Goal: Transaction & Acquisition: Purchase product/service

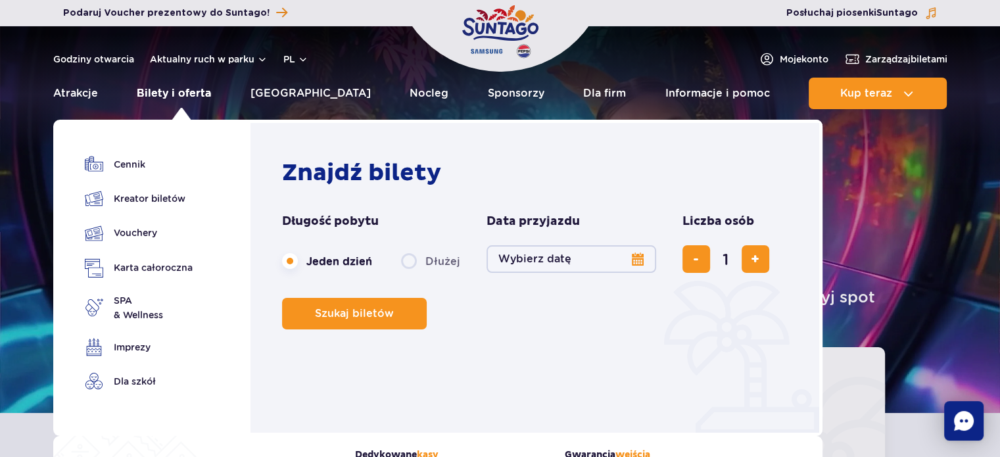
click at [181, 91] on link "Bilety i oferta" at bounding box center [174, 94] width 74 height 32
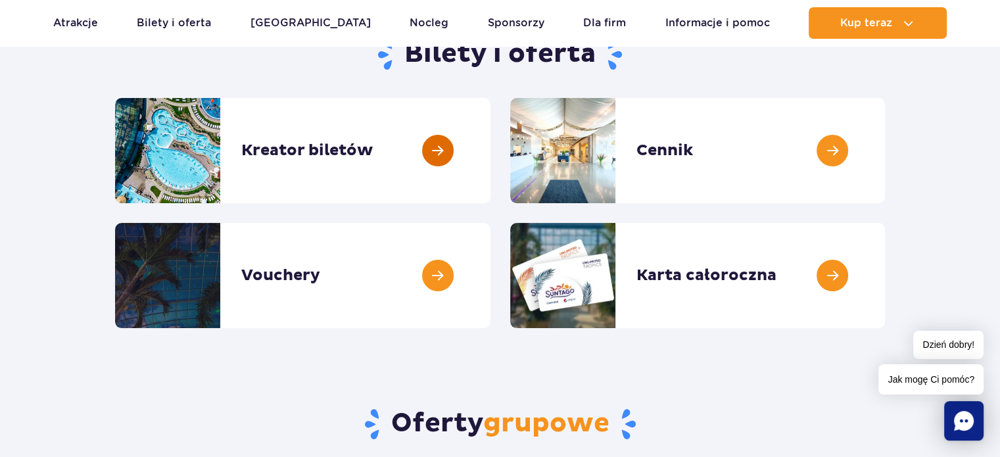
scroll to position [197, 0]
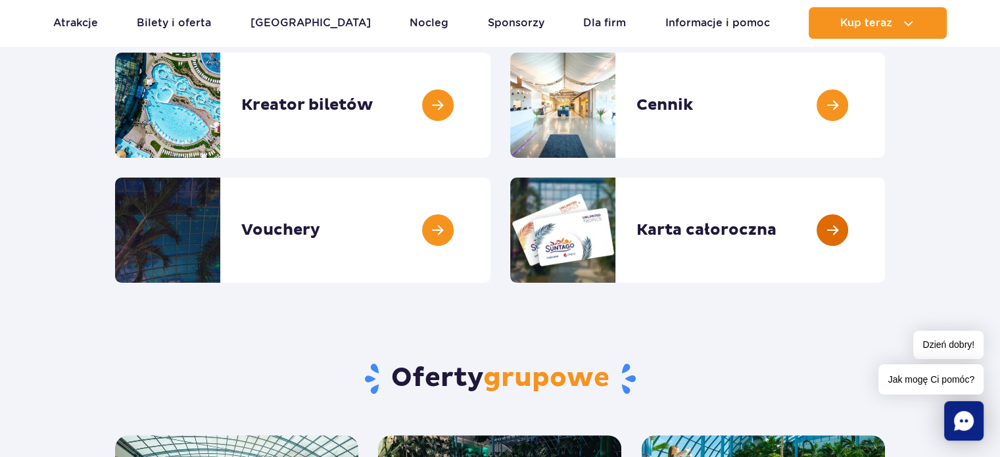
click at [885, 229] on link at bounding box center [885, 230] width 0 height 105
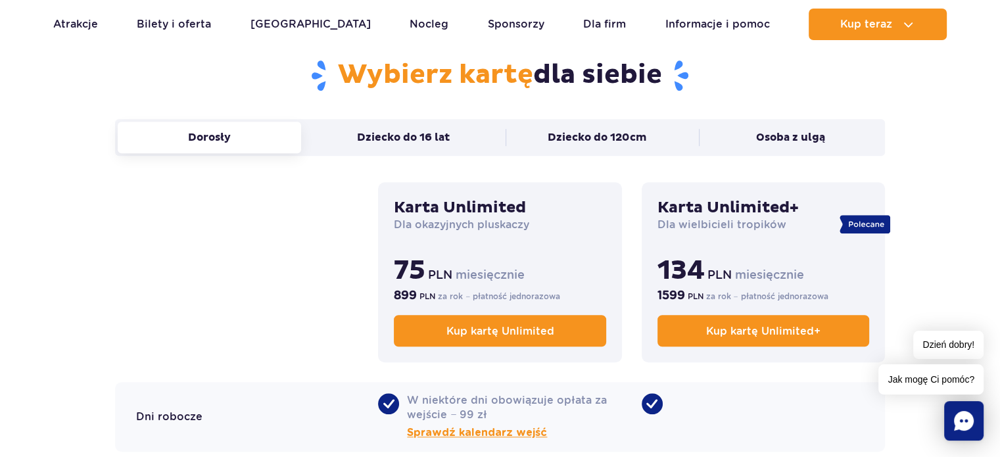
scroll to position [855, 0]
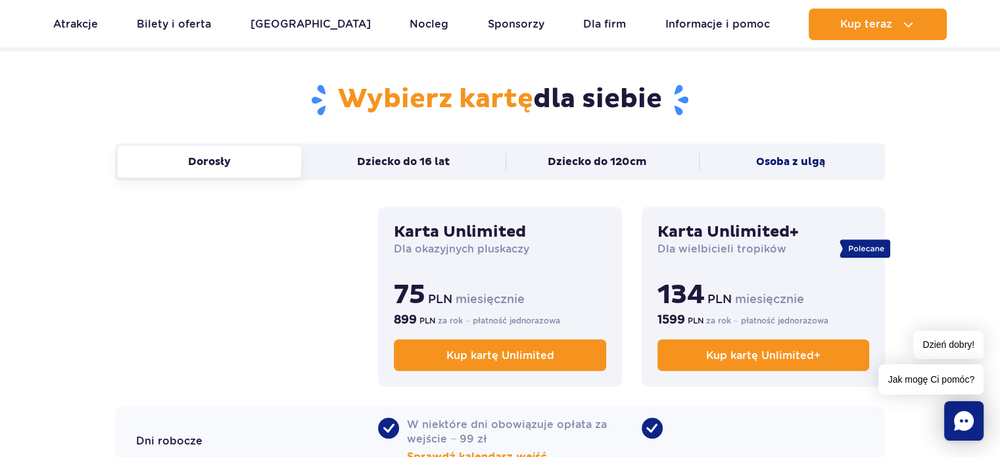
click at [782, 159] on button "Osoba z ulgą" at bounding box center [791, 162] width 184 height 32
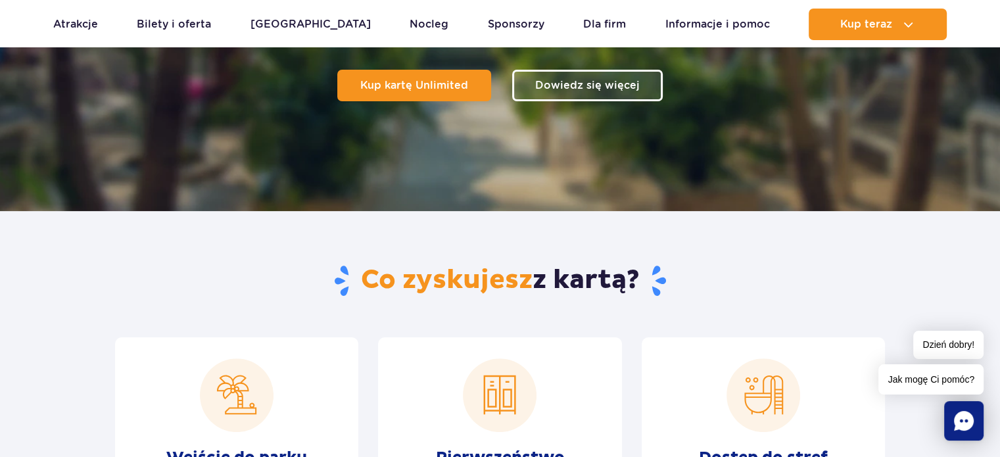
scroll to position [263, 0]
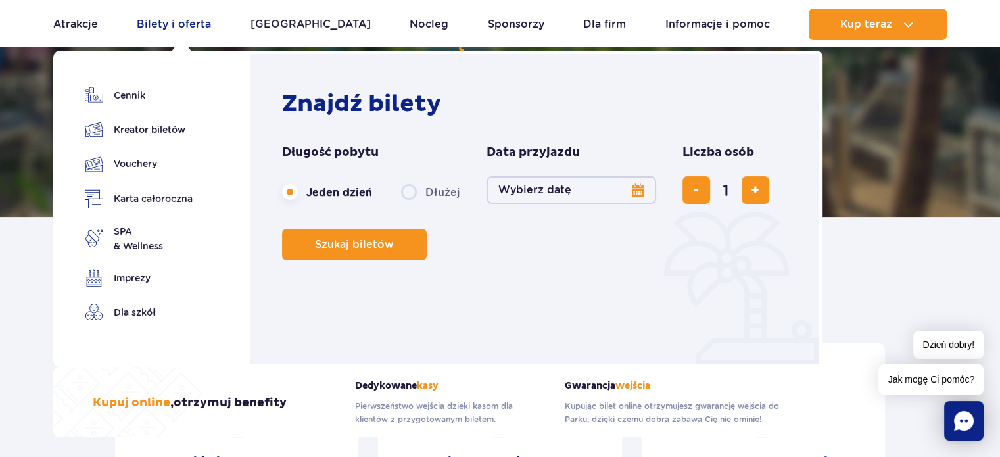
click at [181, 24] on link "Bilety i oferta" at bounding box center [174, 25] width 74 height 32
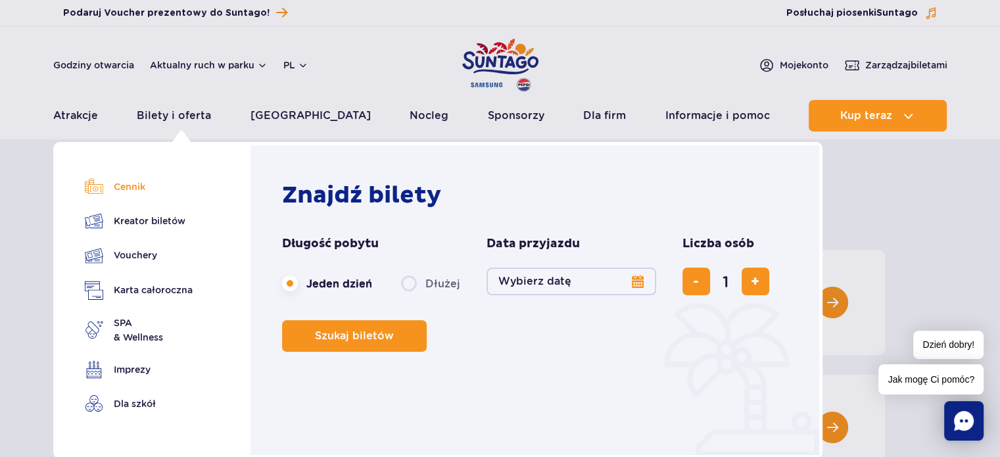
click at [130, 185] on link "Cennik" at bounding box center [139, 187] width 108 height 18
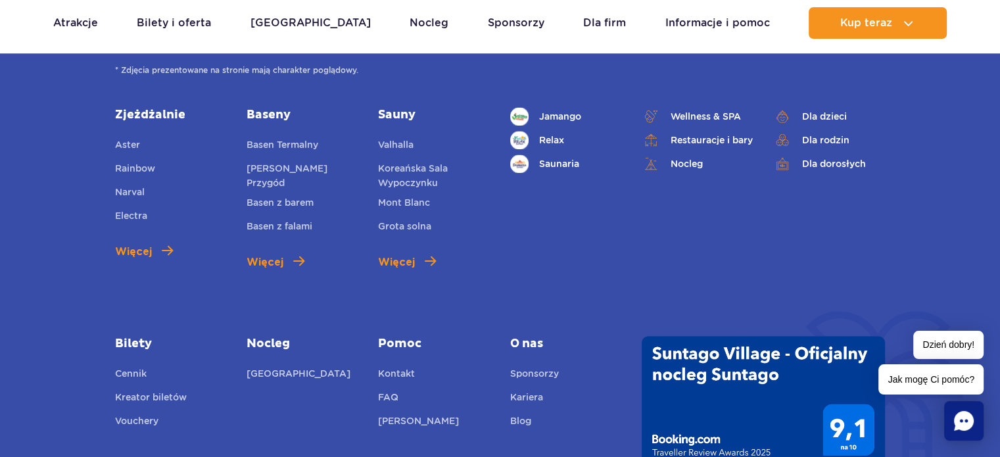
scroll to position [1776, 0]
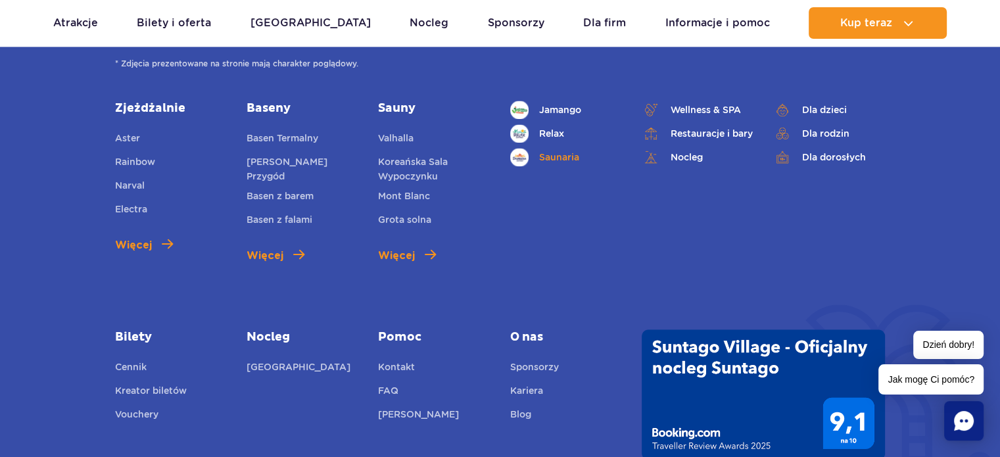
click at [559, 159] on link "Saunaria" at bounding box center [566, 157] width 112 height 18
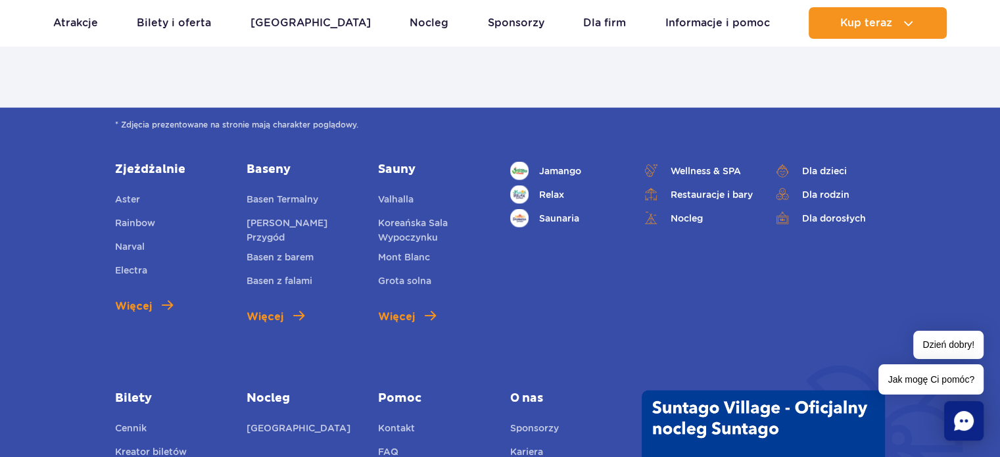
scroll to position [3157, 0]
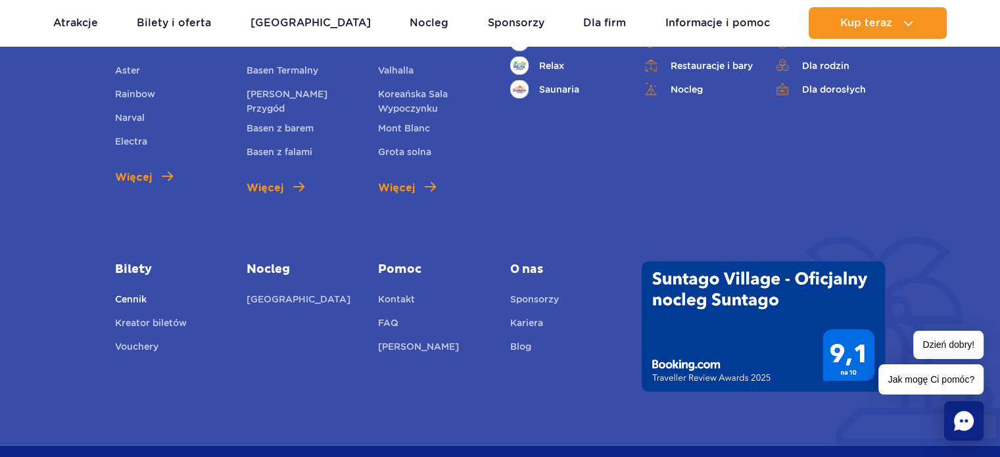
click at [127, 292] on link "Cennik" at bounding box center [131, 301] width 32 height 18
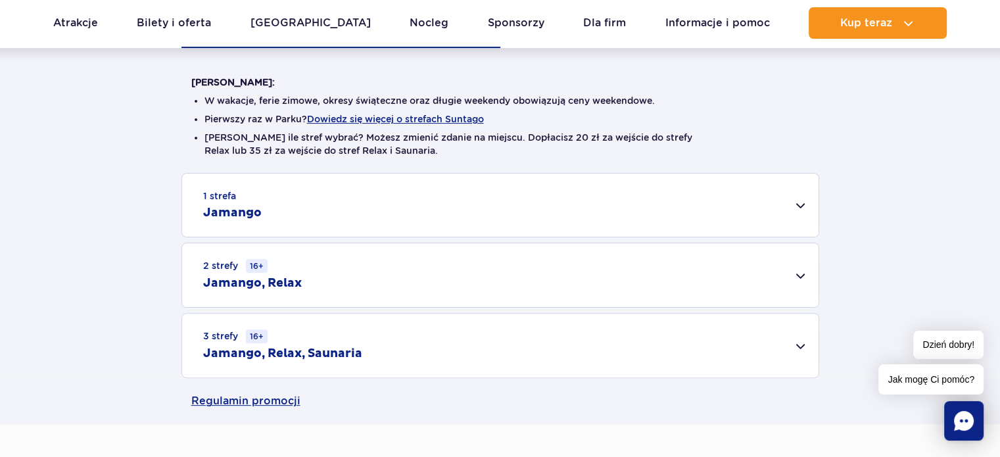
scroll to position [329, 0]
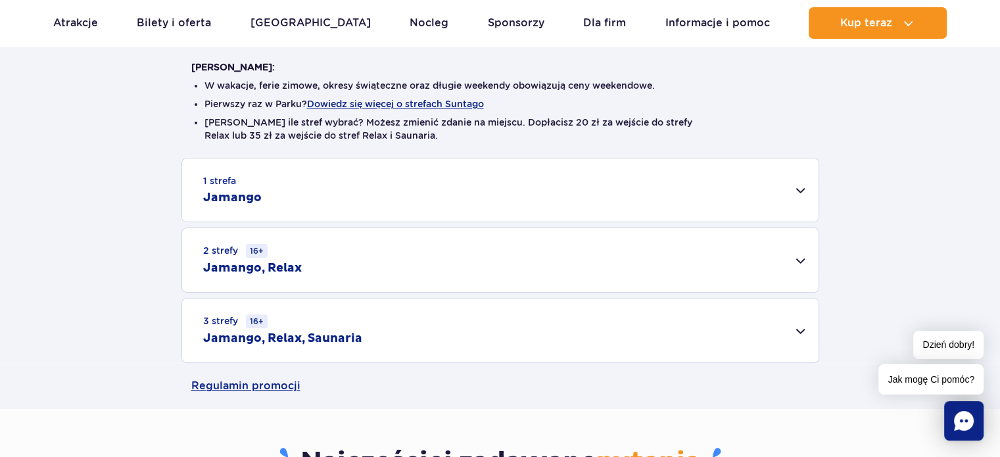
click at [804, 327] on div "3 strefy 16+ Jamango, Relax, Saunaria" at bounding box center [500, 331] width 637 height 64
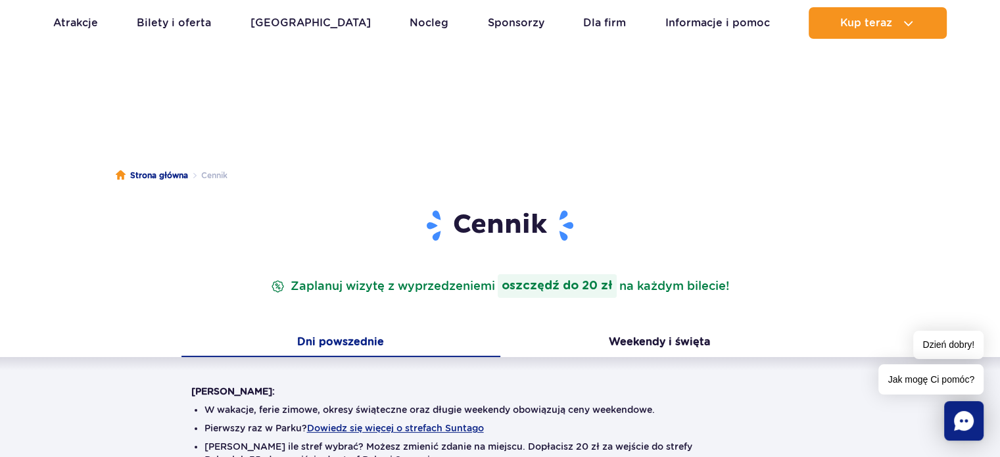
scroll to position [0, 0]
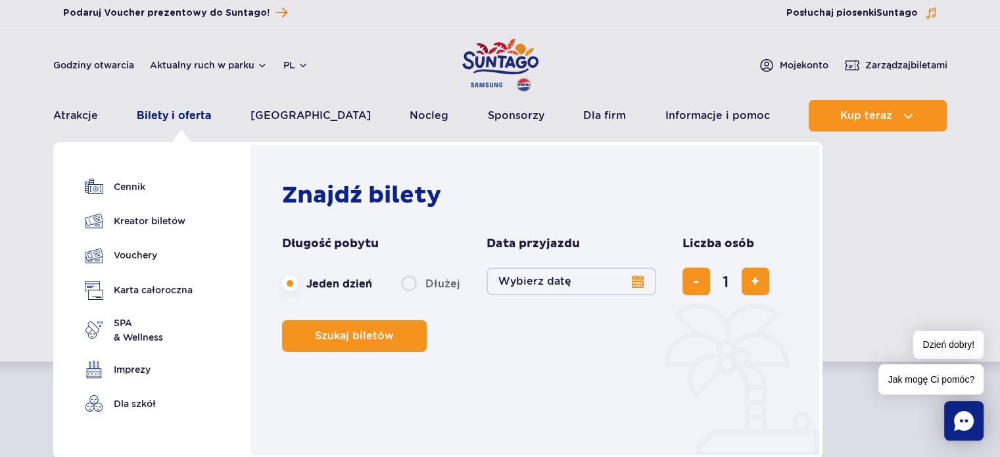
click at [167, 111] on link "Bilety i oferta" at bounding box center [174, 116] width 74 height 32
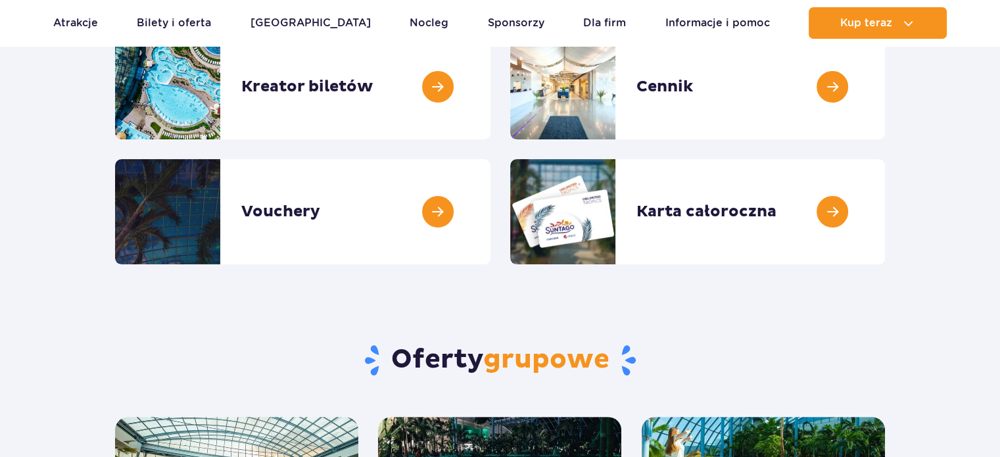
scroll to position [263, 0]
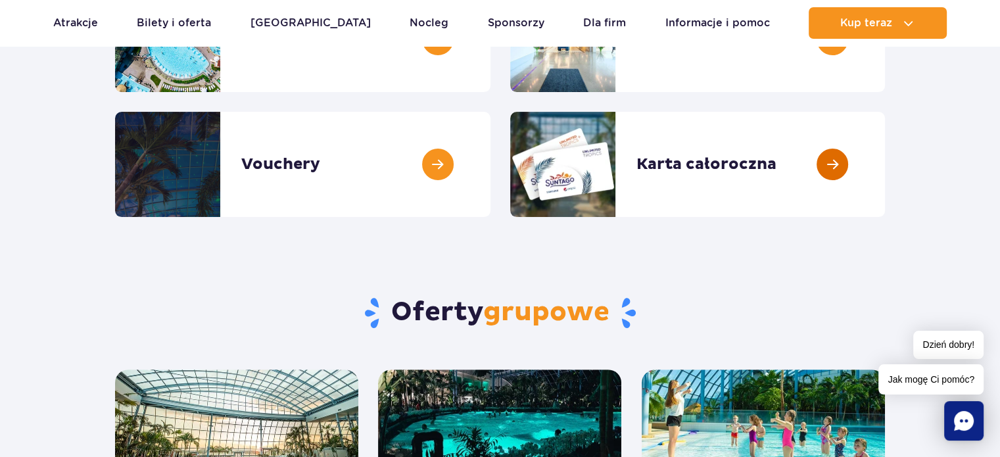
click at [885, 160] on link at bounding box center [885, 164] width 0 height 105
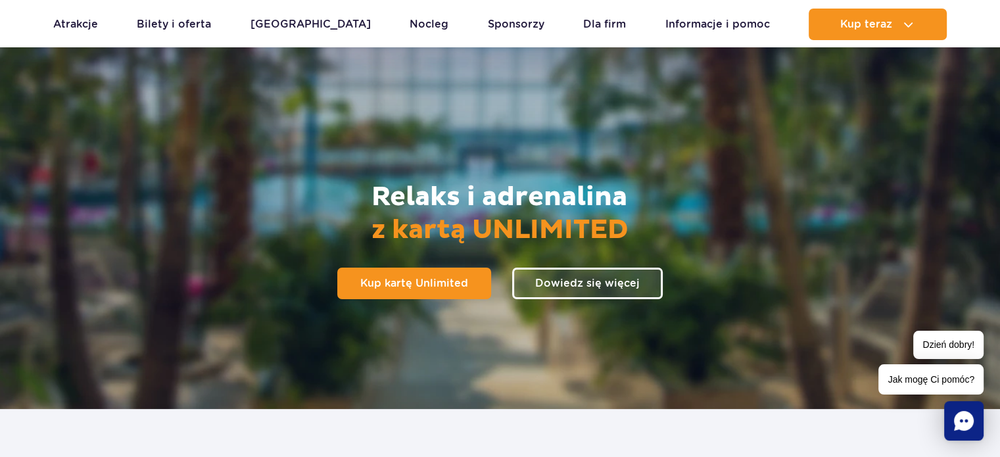
scroll to position [66, 0]
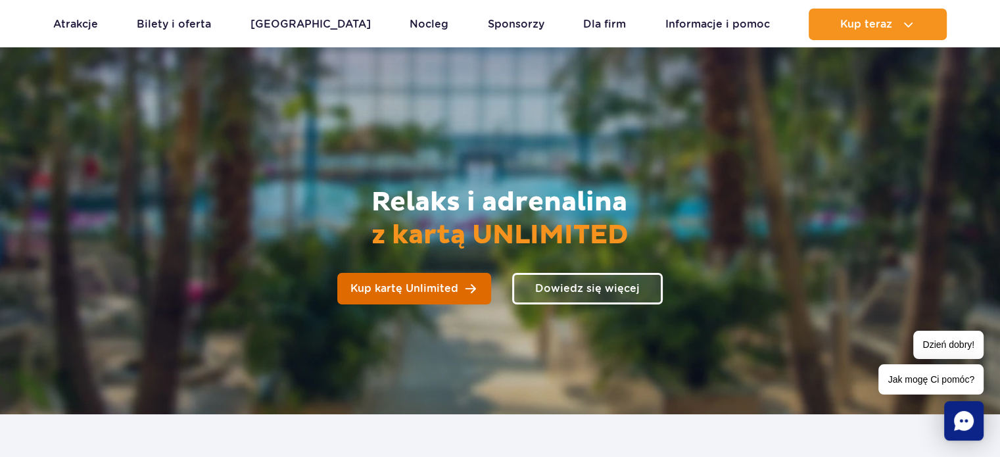
click at [394, 286] on span "Kup kartę Unlimited" at bounding box center [405, 288] width 108 height 11
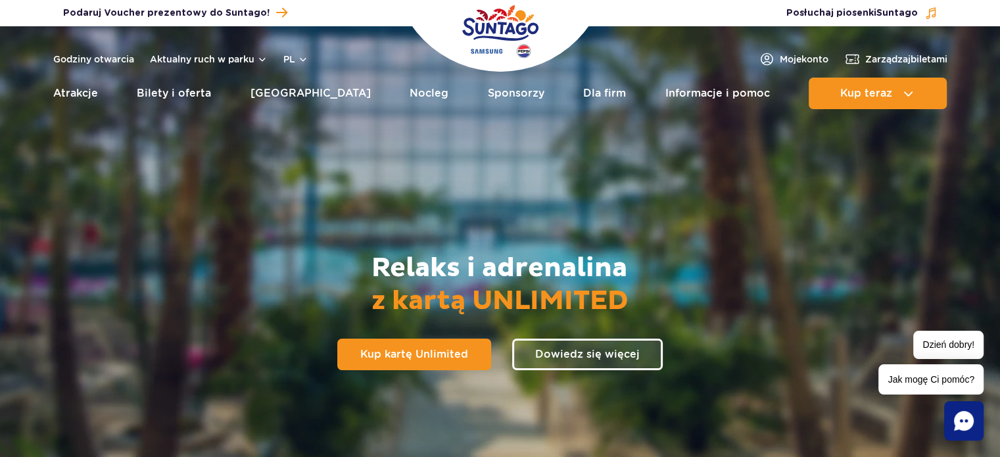
scroll to position [0, 0]
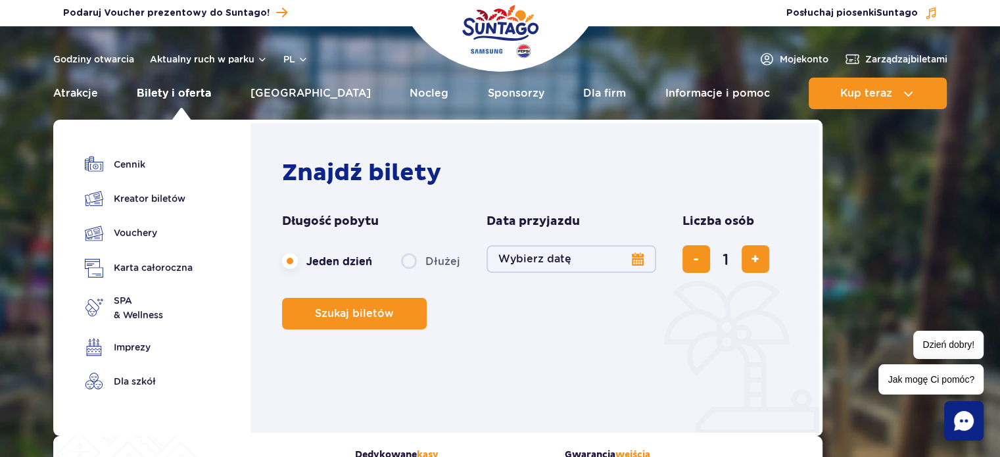
click at [190, 88] on link "Bilety i oferta" at bounding box center [174, 94] width 74 height 32
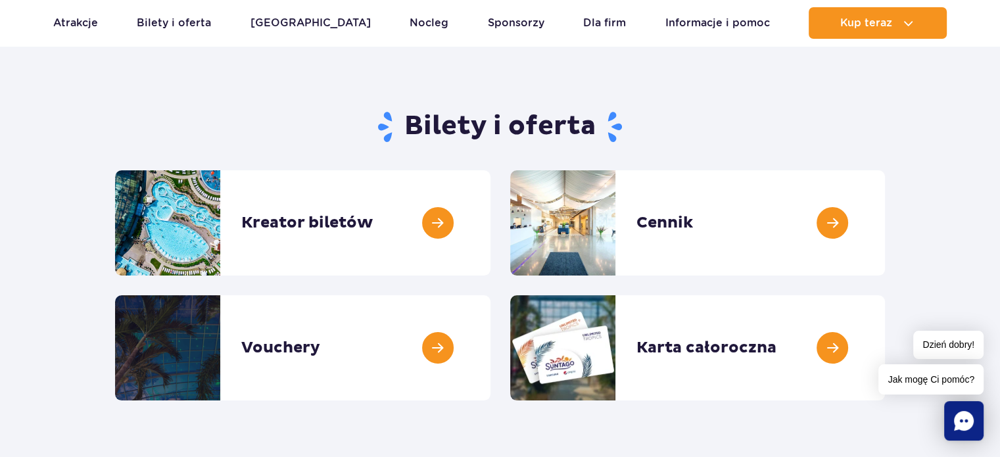
scroll to position [263, 0]
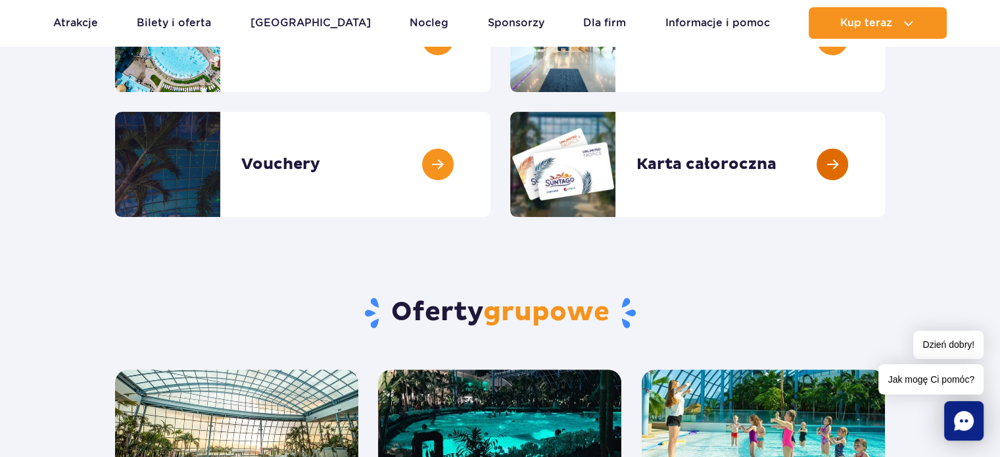
click at [885, 164] on link at bounding box center [885, 164] width 0 height 105
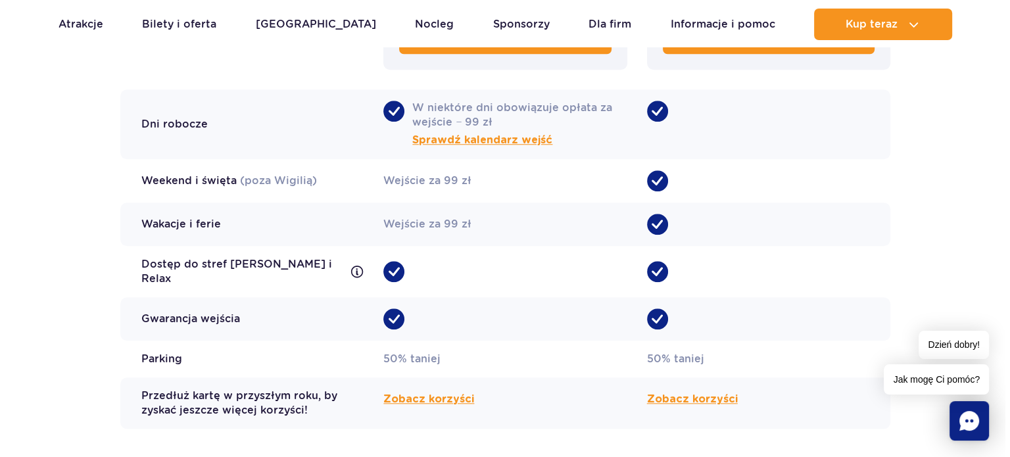
scroll to position [1250, 0]
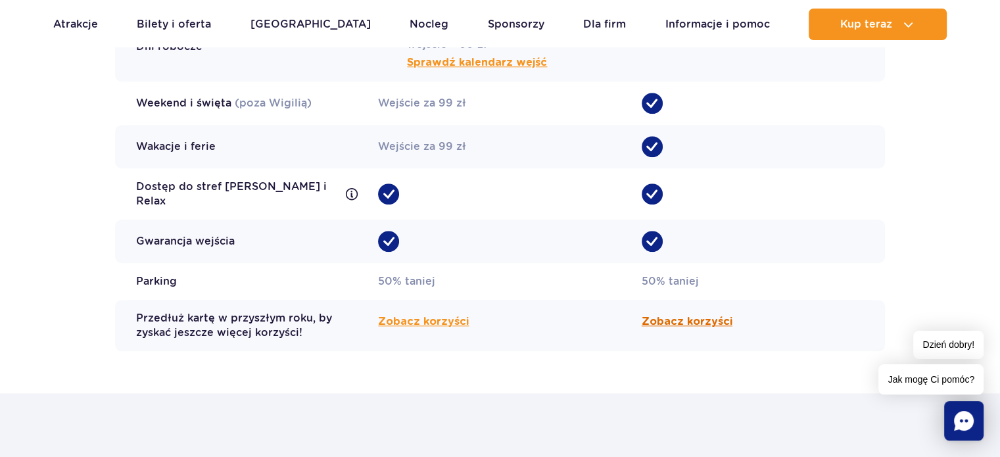
click at [670, 314] on span "Zobacz korzyści" at bounding box center [687, 322] width 91 height 16
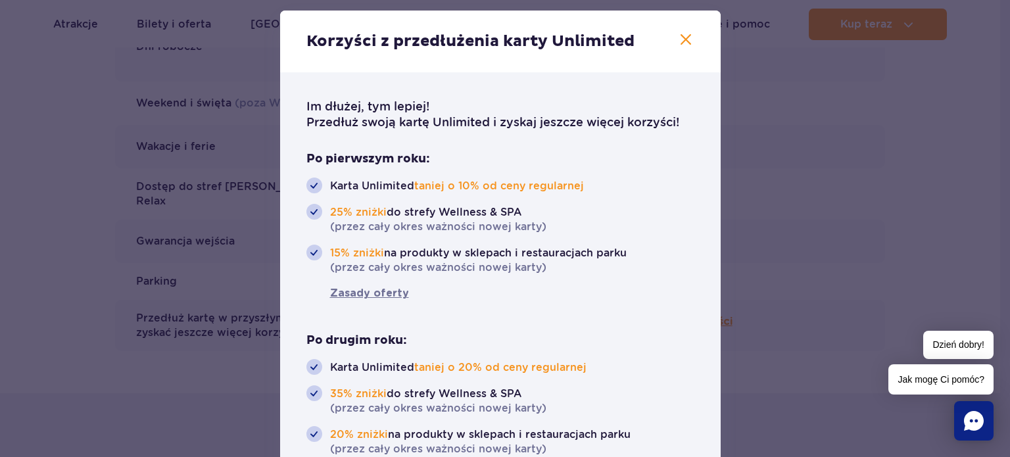
scroll to position [62, 0]
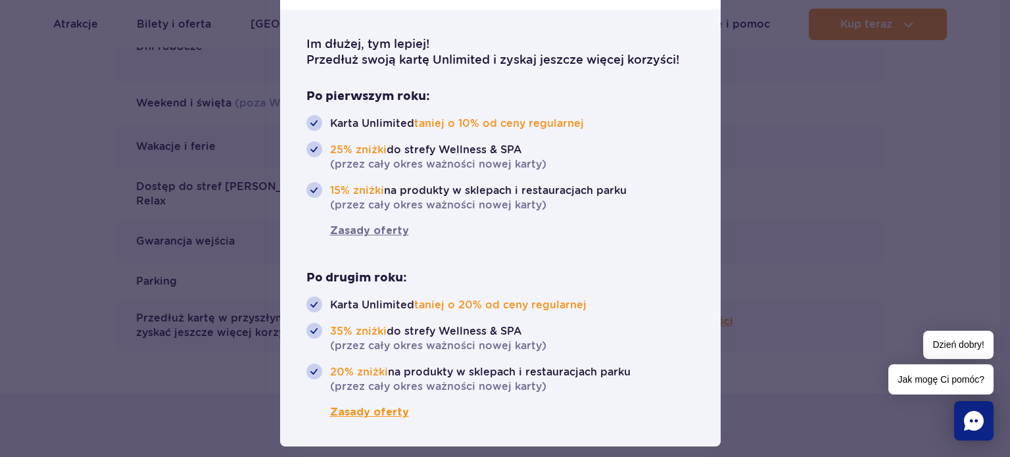
click at [348, 414] on span "Zasady oferty" at bounding box center [358, 413] width 103 height 16
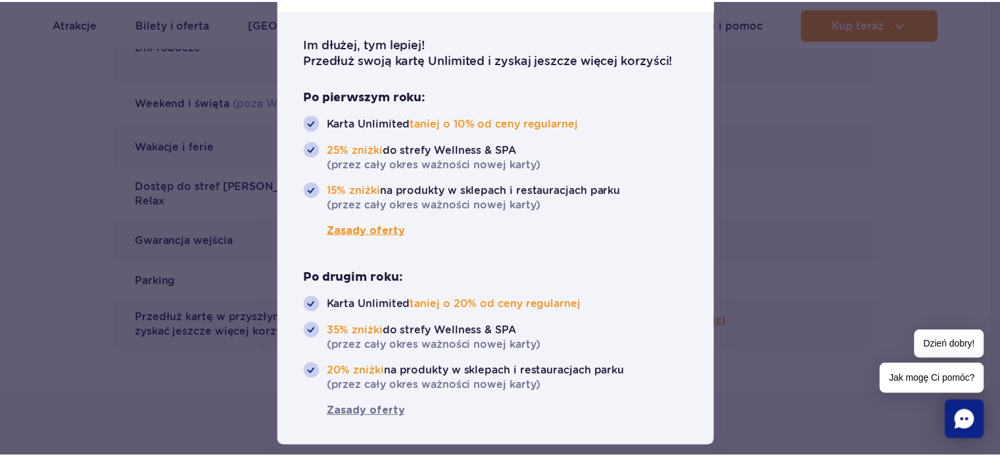
scroll to position [0, 0]
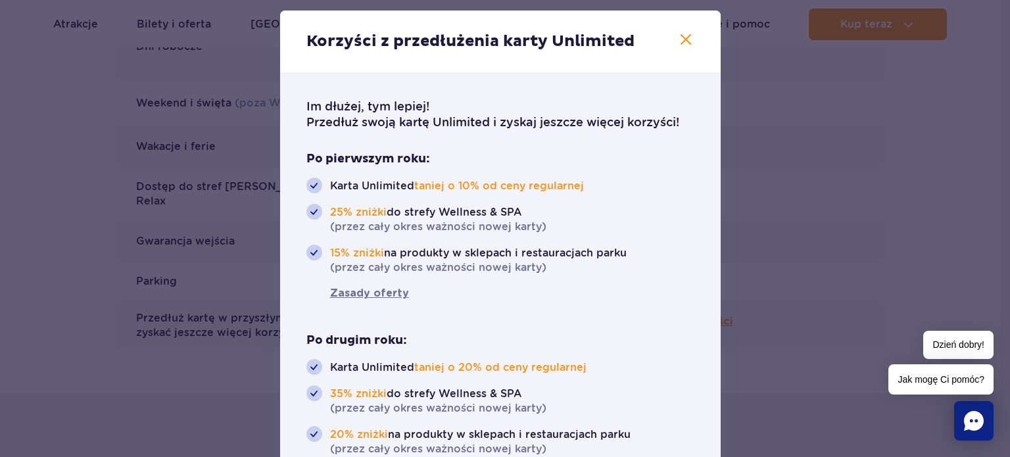
click at [681, 37] on icon "button" at bounding box center [686, 39] width 11 height 11
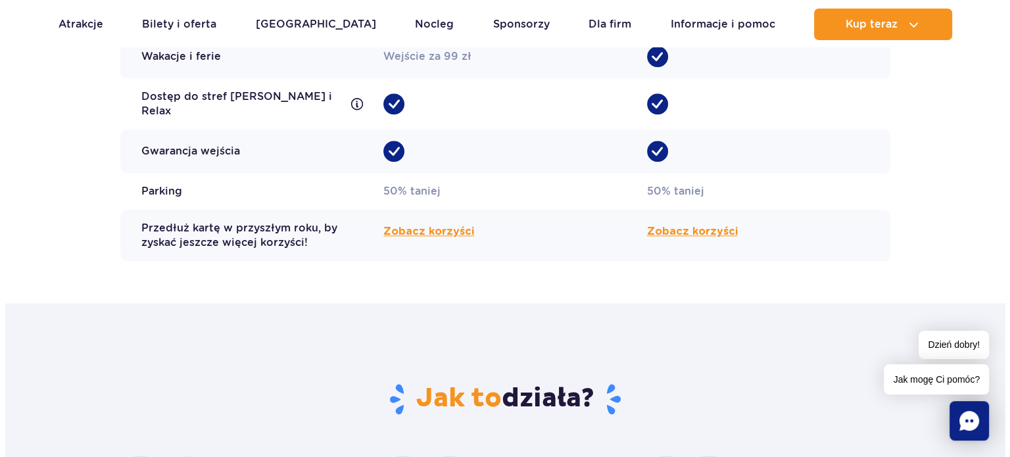
scroll to position [1334, 0]
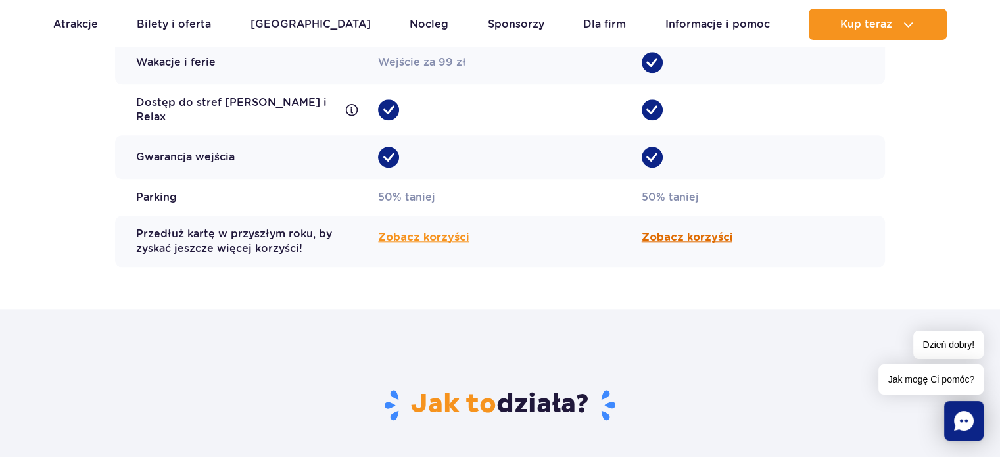
click at [688, 230] on span "Zobacz korzyści" at bounding box center [687, 238] width 91 height 16
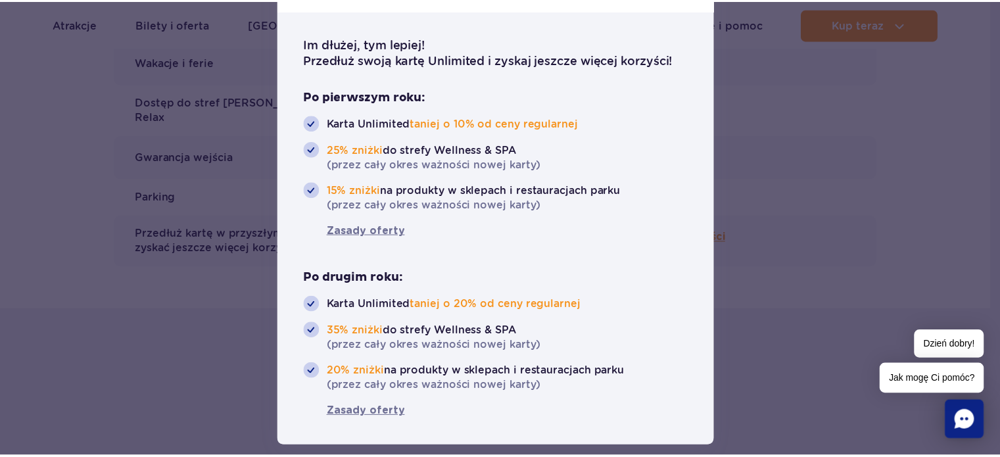
scroll to position [0, 0]
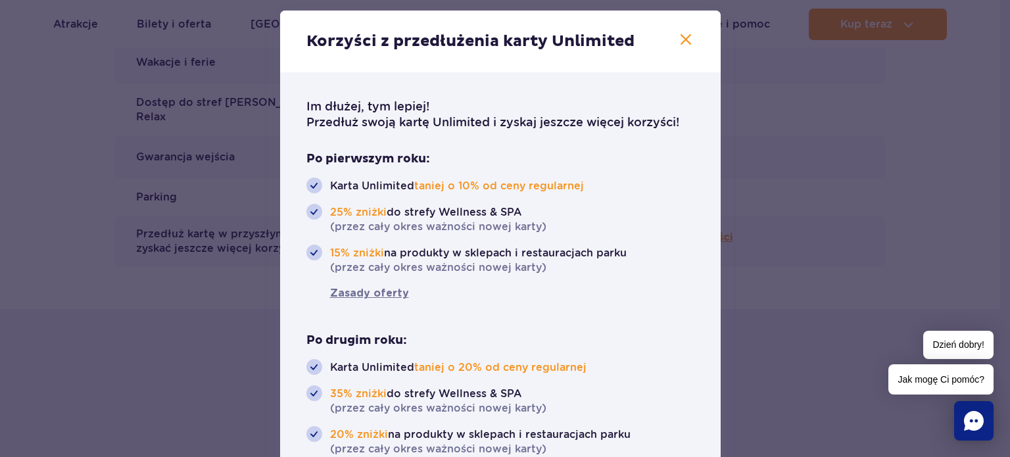
click at [678, 39] on icon "button" at bounding box center [686, 40] width 16 height 16
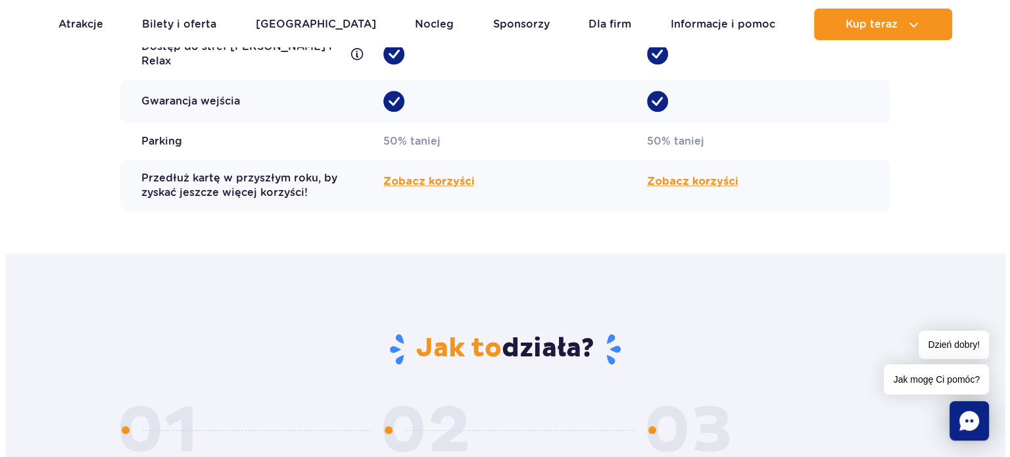
scroll to position [1334, 0]
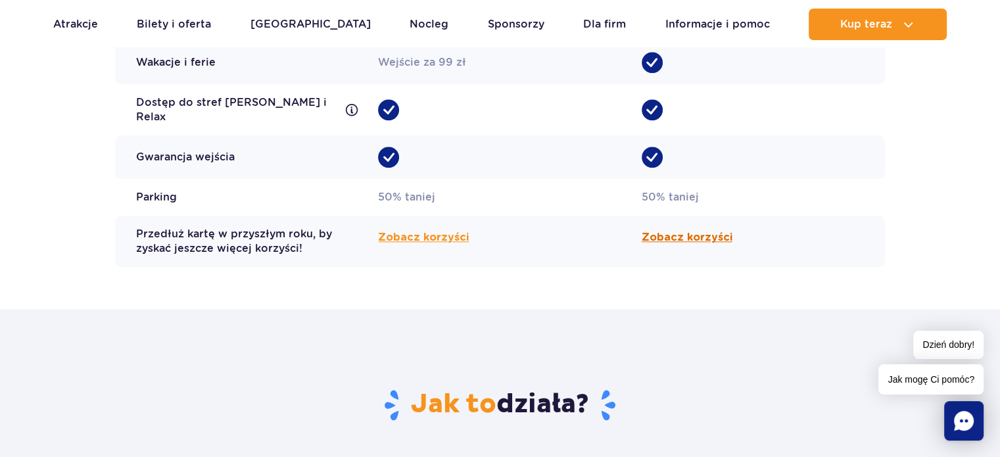
click at [681, 231] on span "Zobacz korzyści" at bounding box center [687, 238] width 91 height 16
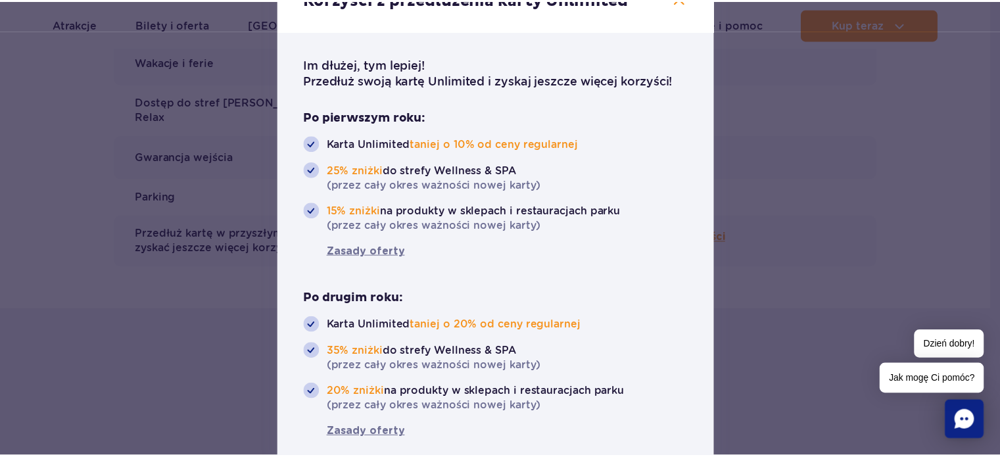
scroll to position [62, 0]
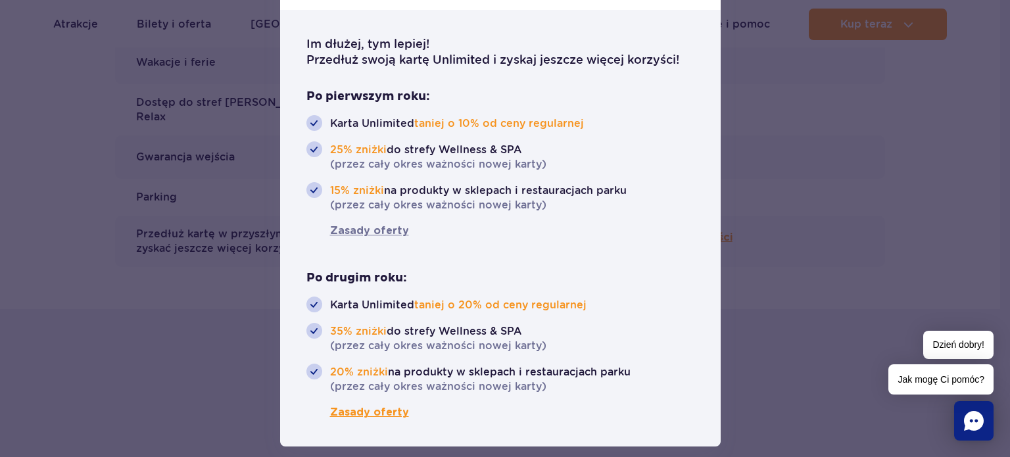
click at [362, 411] on span "Zasady oferty" at bounding box center [358, 413] width 103 height 16
click at [802, 222] on div at bounding box center [505, 228] width 1010 height 457
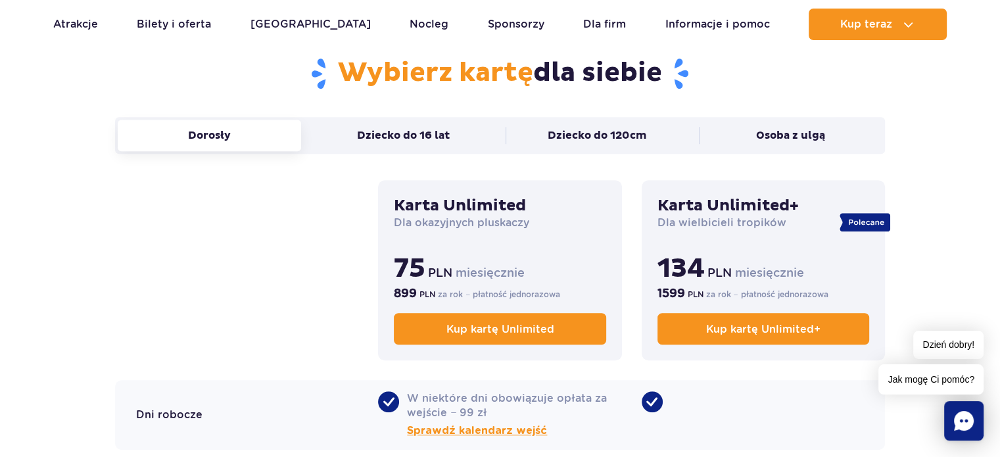
scroll to position [873, 0]
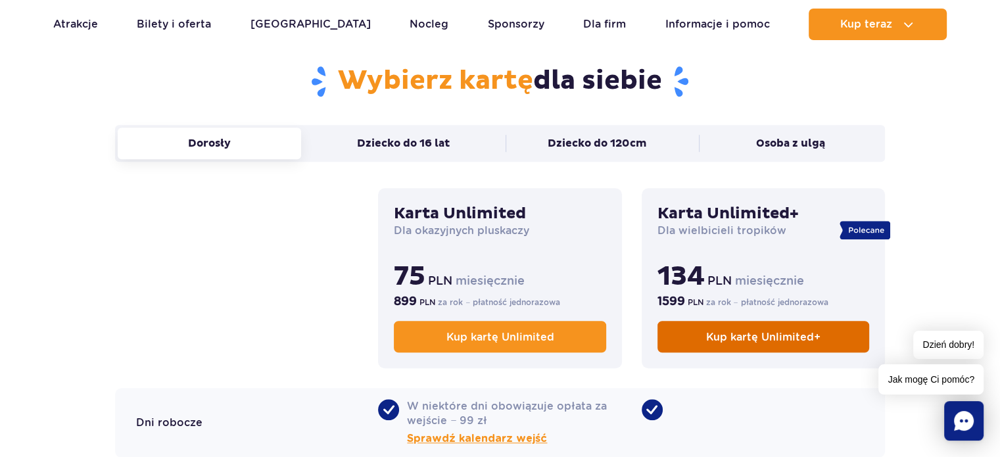
click at [760, 341] on span "Kup kartę Unlimited+" at bounding box center [763, 337] width 114 height 12
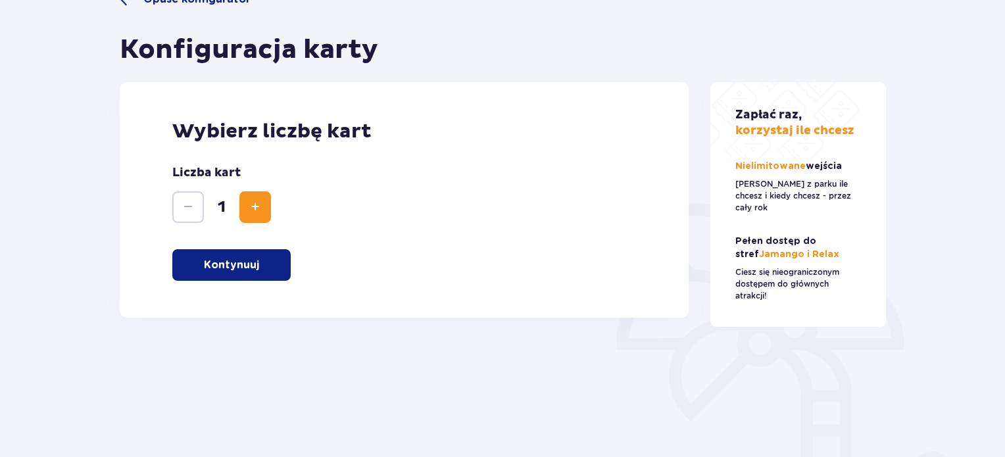
scroll to position [132, 0]
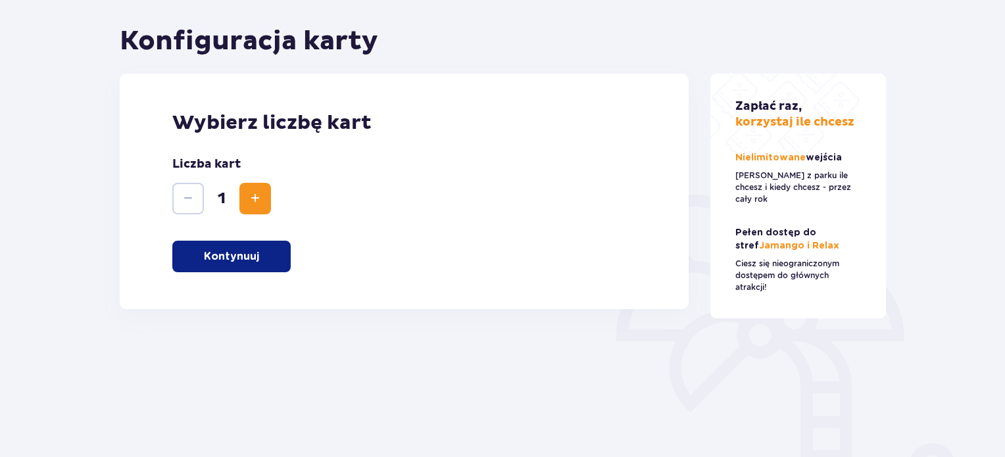
click at [223, 256] on p "Kontynuuj" at bounding box center [231, 256] width 55 height 14
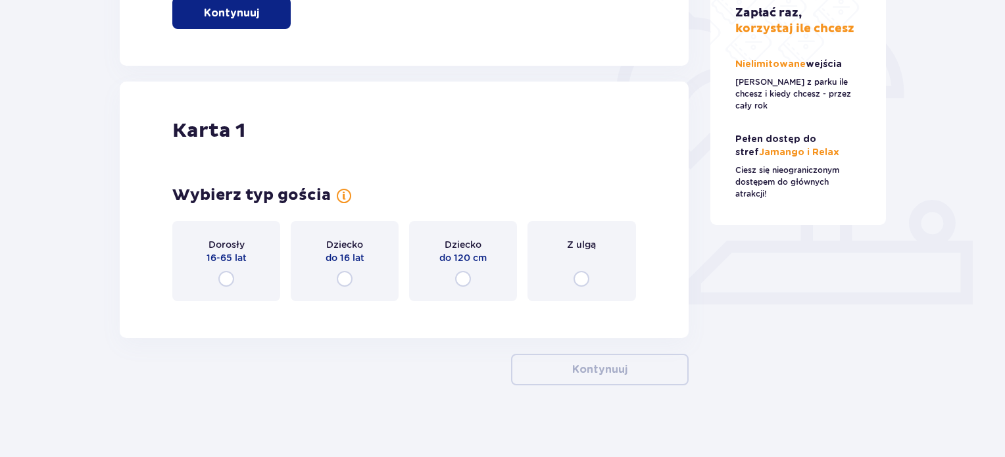
scroll to position [381, 0]
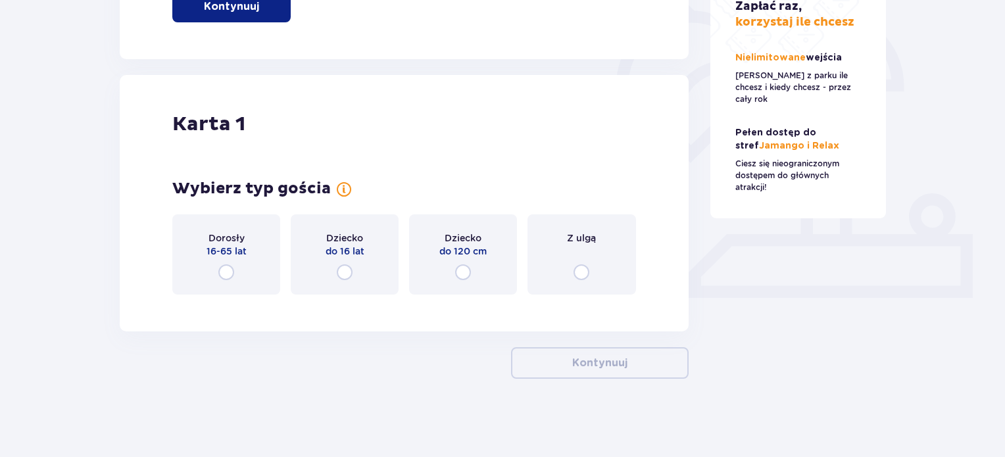
click at [224, 274] on input "radio" at bounding box center [226, 272] width 16 height 16
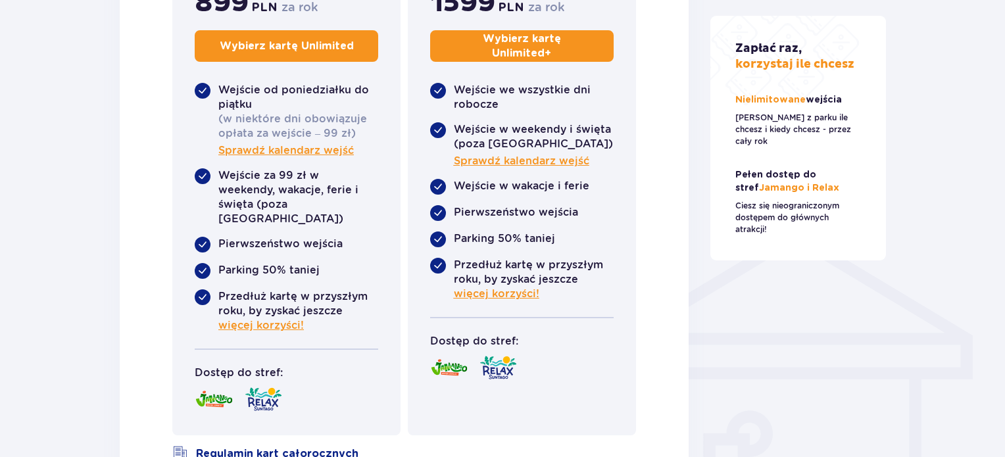
scroll to position [663, 0]
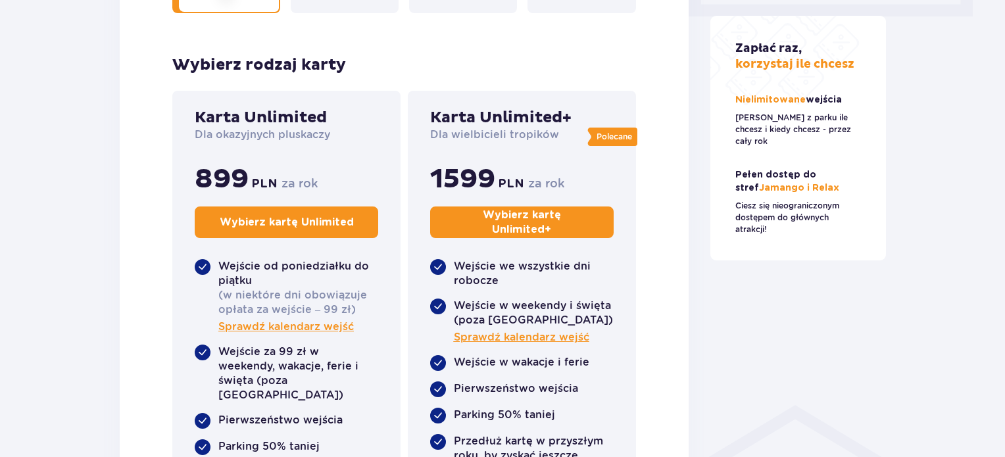
click at [512, 221] on p "Wybierz kartę Unlimited +" at bounding box center [522, 222] width 139 height 29
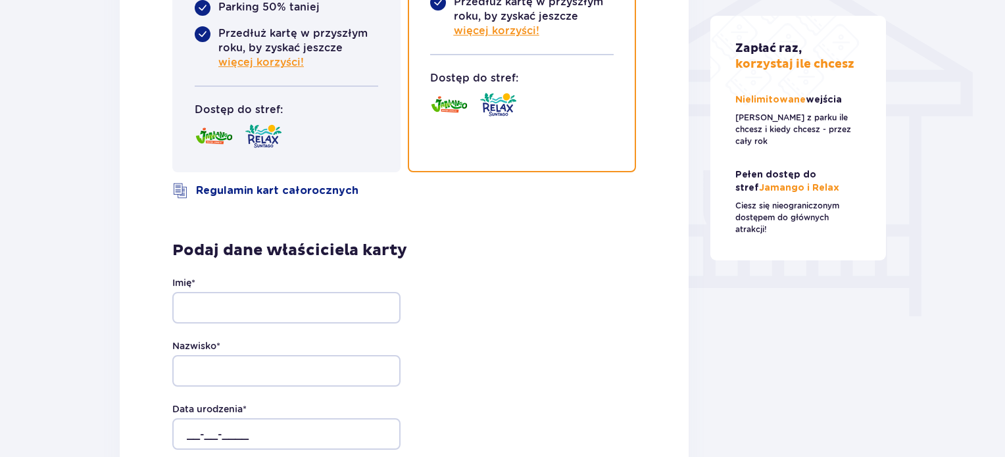
scroll to position [1181, 0]
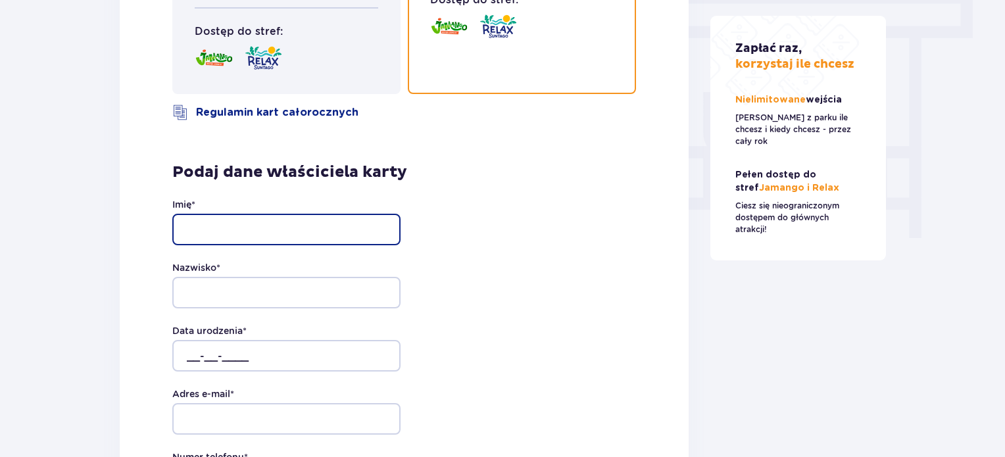
click at [208, 214] on input "Imię *" at bounding box center [286, 230] width 228 height 32
type input "[PERSON_NAME]"
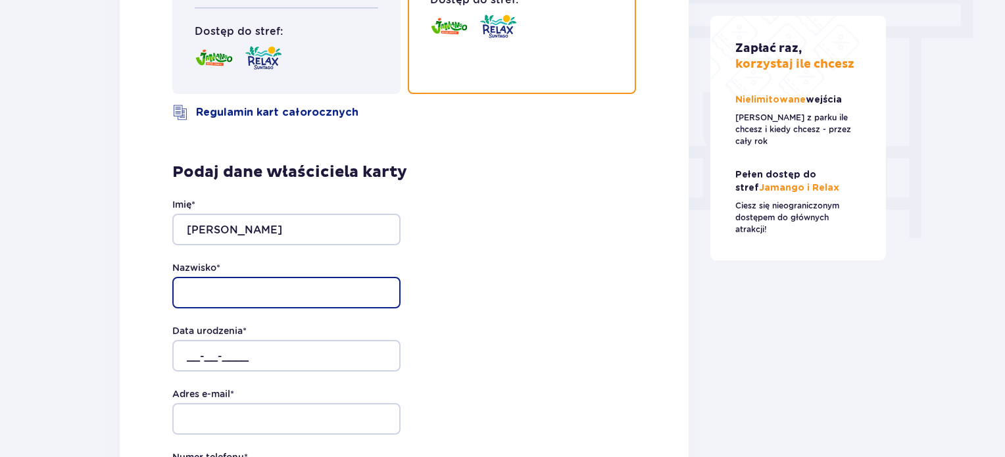
type input "Janssen"
type input "601647060"
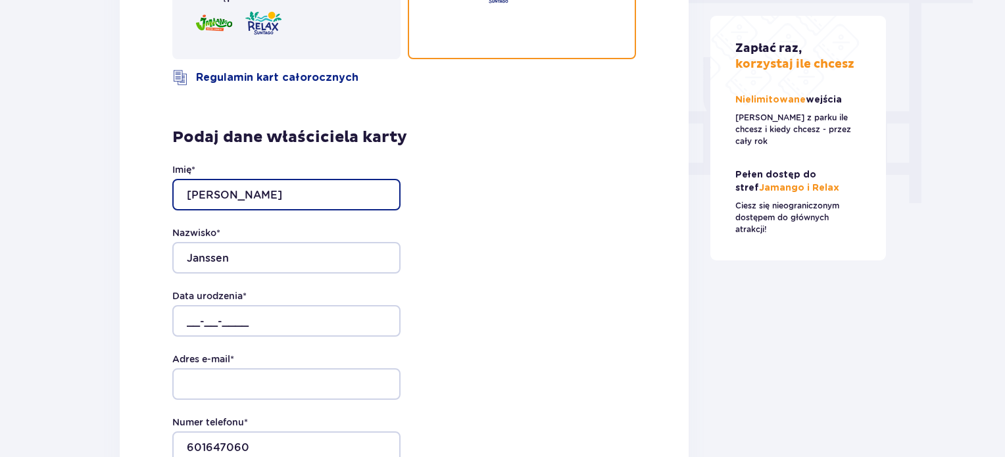
scroll to position [1246, 0]
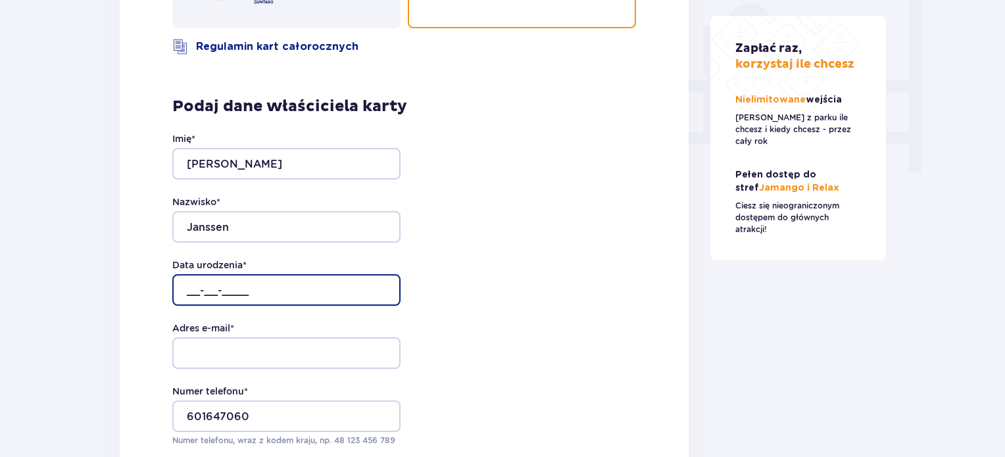
click at [272, 274] on input "__-__-____" at bounding box center [286, 290] width 228 height 32
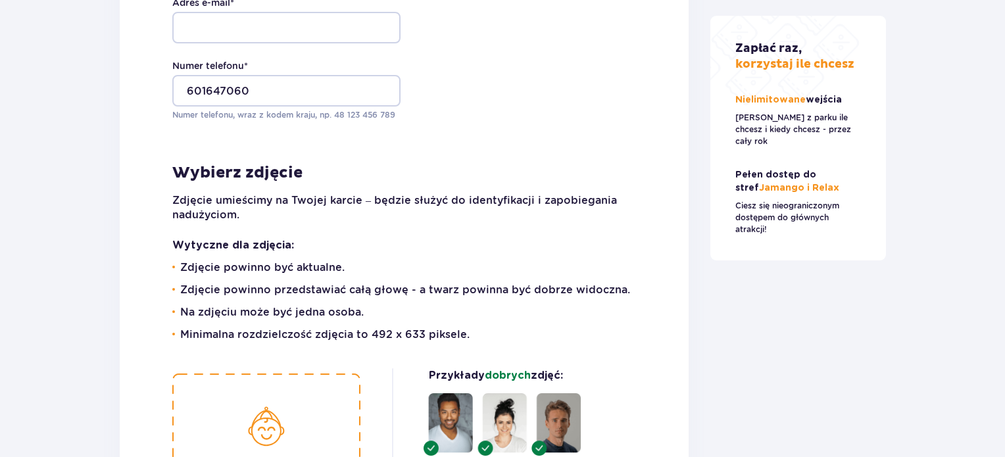
scroll to position [1252, 0]
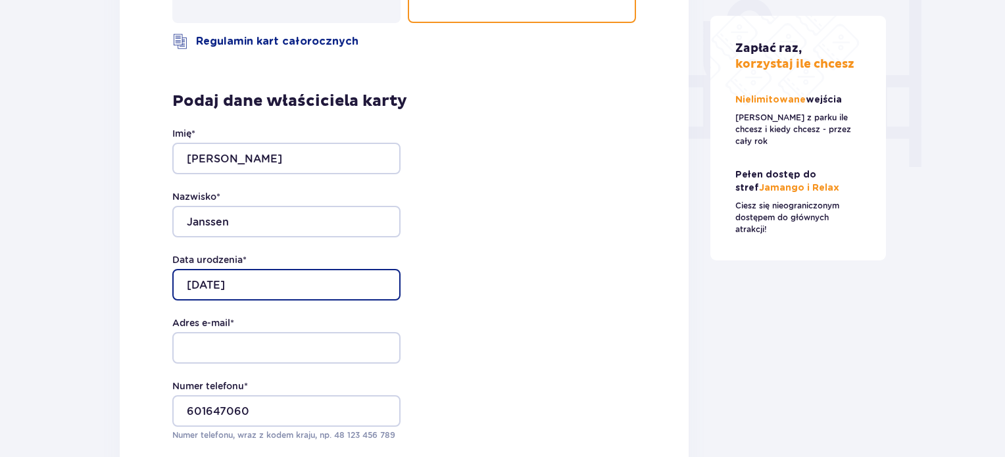
type input "[DATE]"
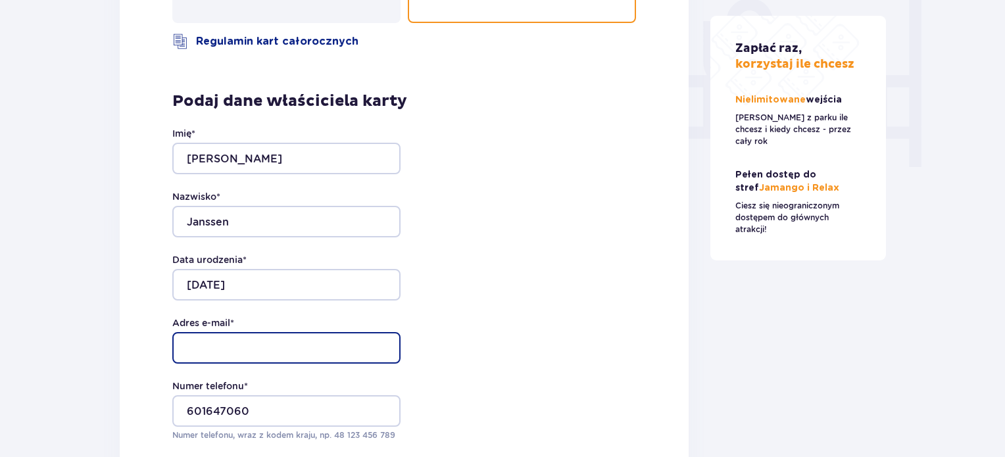
click at [224, 339] on input "Adres e-mail *" at bounding box center [286, 348] width 228 height 32
click at [219, 341] on input "Adres e-mail *" at bounding box center [286, 348] width 228 height 32
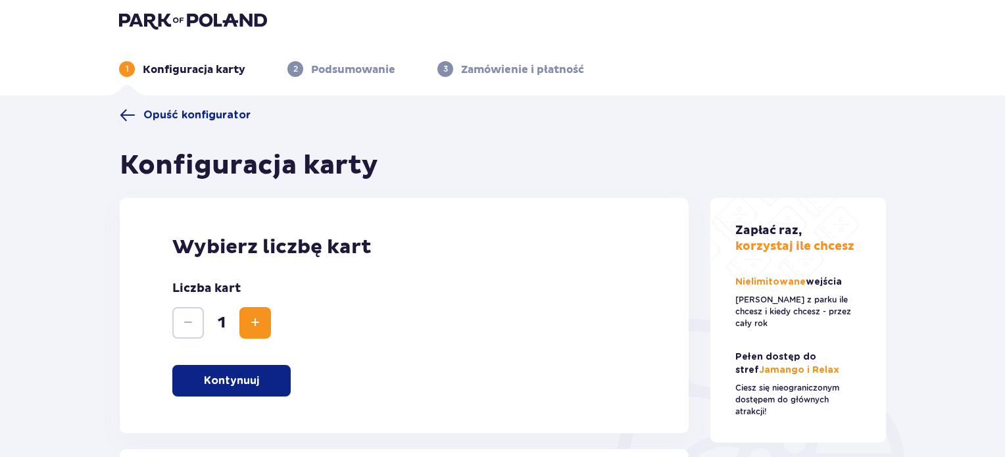
scroll to position [0, 0]
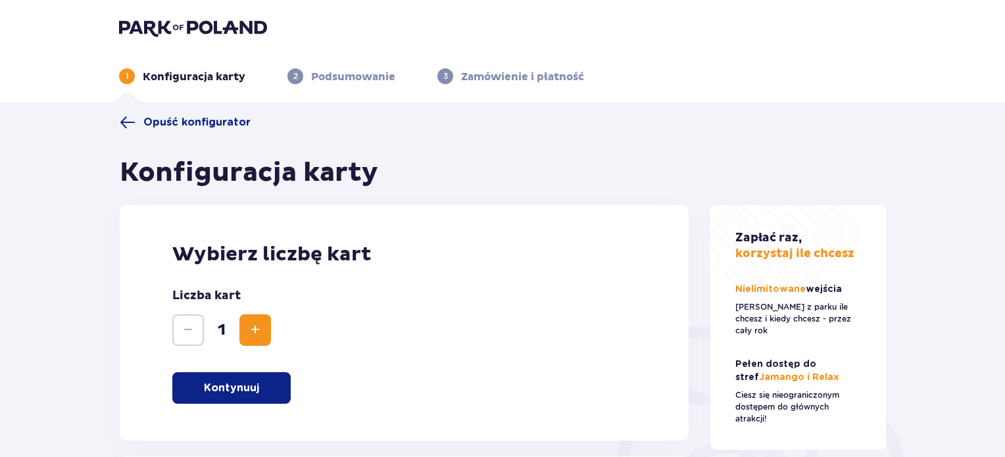
type input "[EMAIL_ADDRESS][DOMAIN_NAME]"
click at [174, 120] on span "Opuść konfigurator" at bounding box center [196, 122] width 107 height 14
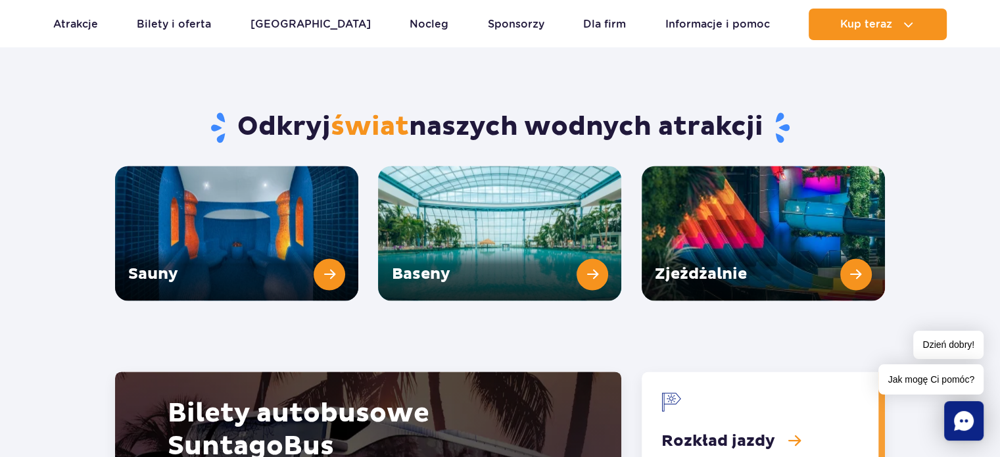
scroll to position [1447, 0]
